Goal: Transaction & Acquisition: Register for event/course

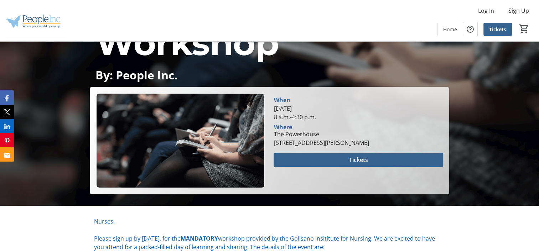
scroll to position [142, 0]
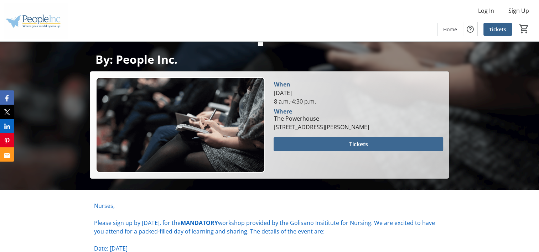
click at [293, 142] on span at bounding box center [358, 144] width 169 height 17
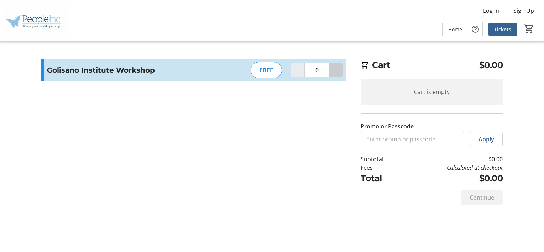
click at [332, 71] on span "Increment by one" at bounding box center [336, 70] width 14 height 14
type input "1"
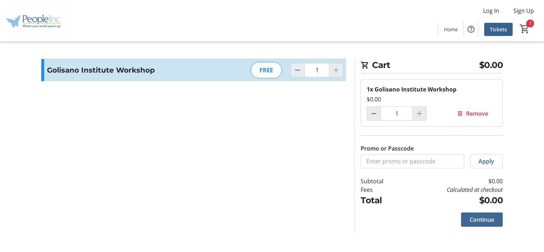
click at [489, 219] on span "Continue" at bounding box center [482, 219] width 25 height 9
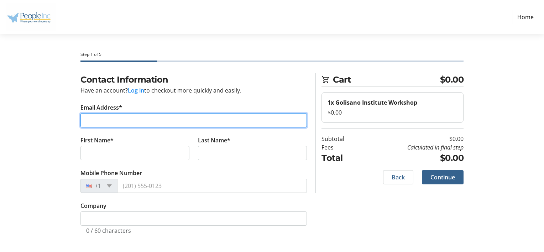
click at [281, 121] on input "Email Address*" at bounding box center [193, 120] width 227 height 14
type input "[PERSON_NAME][EMAIL_ADDRESS][PERSON_NAME][DOMAIN_NAME]"
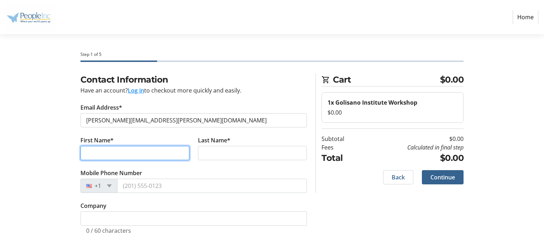
type input "[PERSON_NAME]"
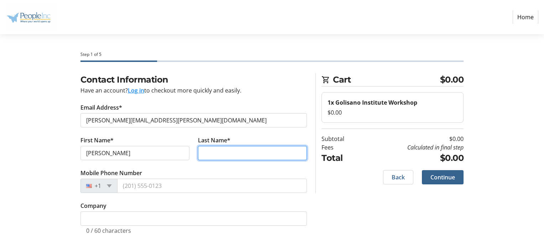
type input "cruttenden"
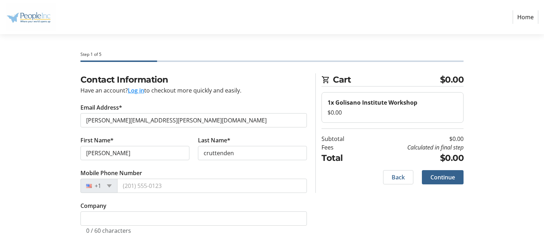
click at [264, 176] on tr-form-field "Mobile Phone Number +1" at bounding box center [193, 185] width 227 height 33
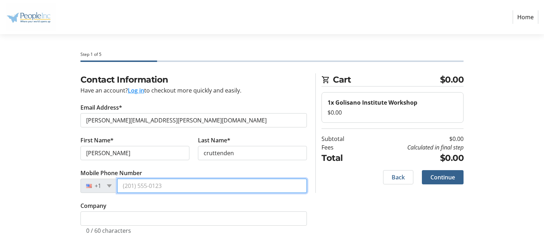
click at [261, 184] on input "Mobile Phone Number" at bounding box center [212, 186] width 190 height 14
type input "[PHONE_NUMBER]"
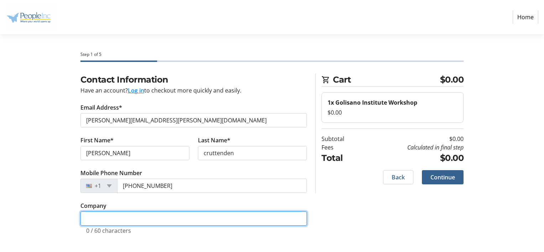
click at [190, 212] on input "Company" at bounding box center [193, 219] width 227 height 14
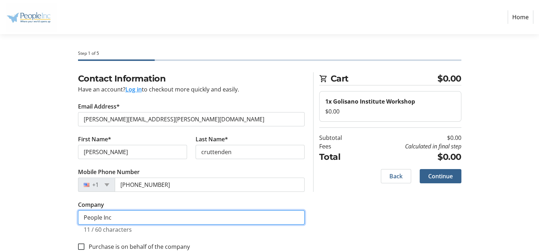
scroll to position [16, 0]
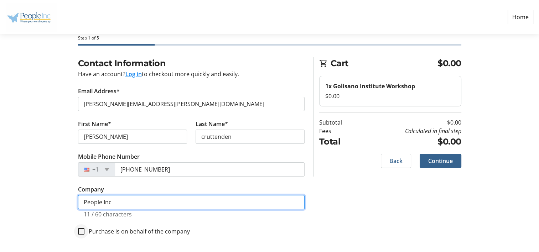
type input "People Inc"
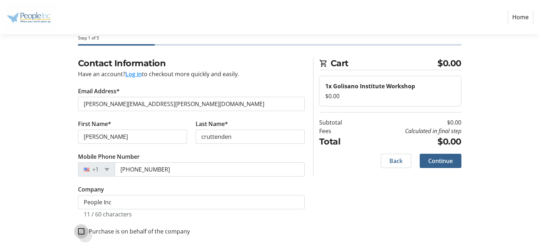
click at [82, 232] on input "Purchase is on behalf of the company" at bounding box center [81, 231] width 6 height 6
checkbox input "true"
click at [444, 166] on span at bounding box center [441, 160] width 42 height 17
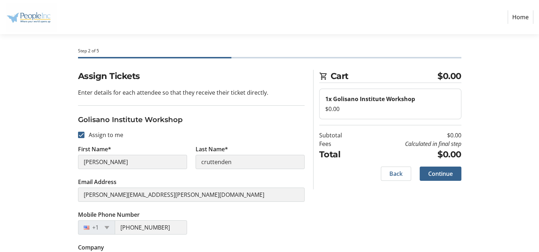
scroll to position [27, 0]
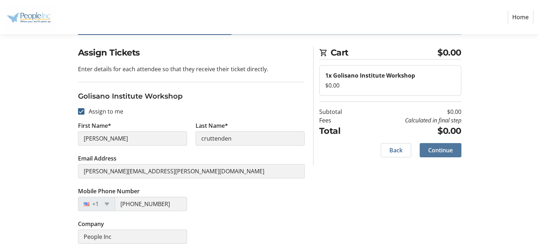
click at [441, 154] on span "Continue" at bounding box center [440, 150] width 25 height 9
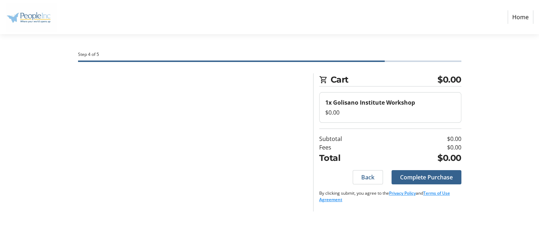
scroll to position [0, 0]
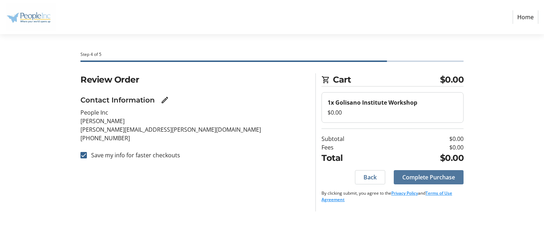
click at [436, 178] on span "Complete Purchase" at bounding box center [428, 177] width 53 height 9
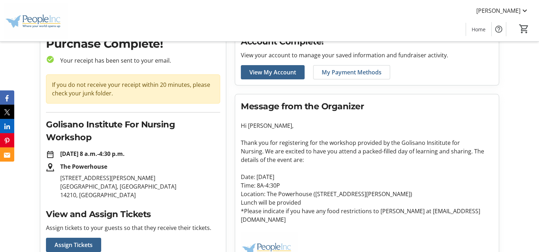
scroll to position [68, 0]
